Goal: Task Accomplishment & Management: Use online tool/utility

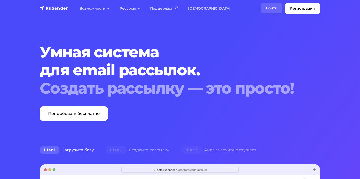
click at [276, 13] on link "Войти" at bounding box center [272, 8] width 22 height 10
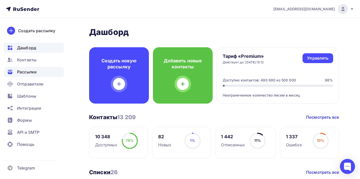
click at [31, 70] on span "Рассылки" at bounding box center [27, 72] width 20 height 6
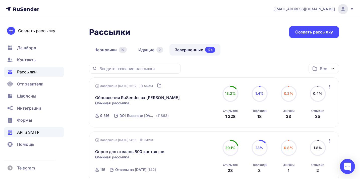
click at [32, 130] on span "API и SMTP" at bounding box center [28, 132] width 22 height 6
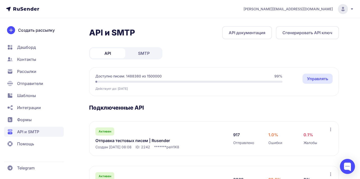
click at [154, 57] on link "SMTP" at bounding box center [143, 53] width 35 height 10
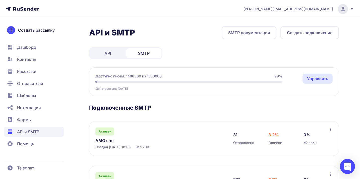
click at [111, 54] on span "API" at bounding box center [107, 53] width 7 height 6
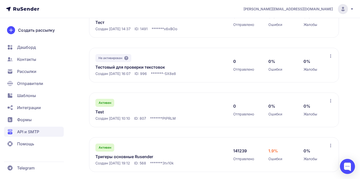
scroll to position [214, 0]
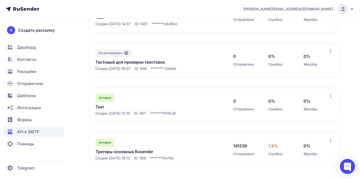
click at [134, 151] on link "Тригеры основные Rusender" at bounding box center [146, 151] width 103 height 6
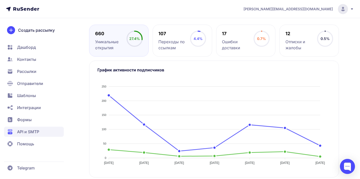
scroll to position [211, 0]
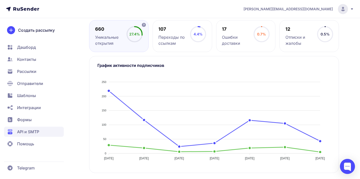
click at [114, 38] on div "Уникальные открытия" at bounding box center [111, 40] width 32 height 12
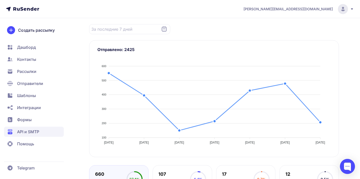
scroll to position [0, 0]
